Goal: Find specific page/section: Find specific page/section

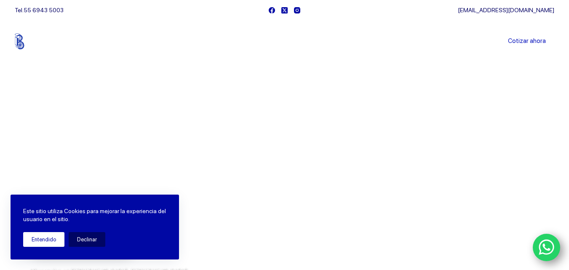
click at [38, 244] on button "Entendido" at bounding box center [43, 239] width 41 height 15
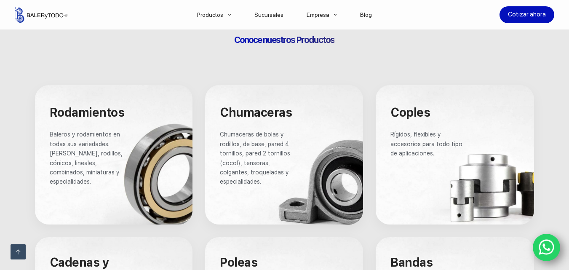
scroll to position [476, 0]
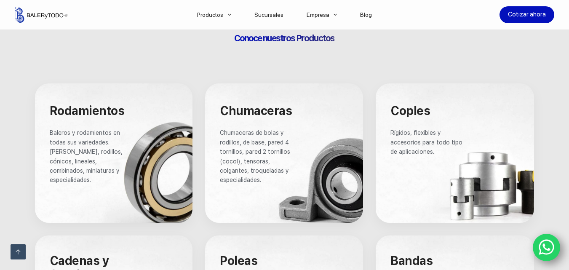
click at [272, 159] on span "Chumaceras de bolas y rodillos, de base, pared 4 tornillos, pared 2 tornillos (…" at bounding box center [256, 156] width 72 height 54
click at [334, 181] on div at bounding box center [284, 152] width 158 height 139
click at [228, 16] on li "Productos Catalogos" at bounding box center [213, 14] width 57 height 29
click at [213, 39] on link "Catalogos" at bounding box center [244, 38] width 118 height 19
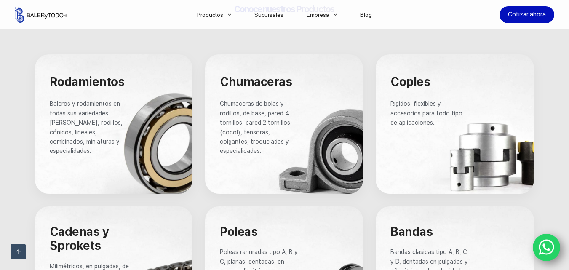
scroll to position [506, 0]
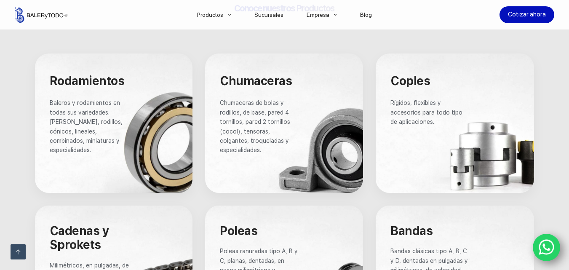
click at [81, 85] on span "Rodamientos" at bounding box center [87, 81] width 75 height 14
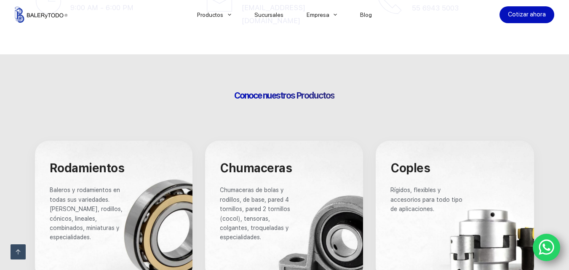
scroll to position [444, 0]
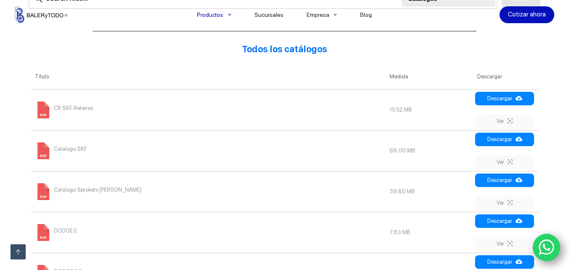
scroll to position [340, 0]
